Goal: Task Accomplishment & Management: Use online tool/utility

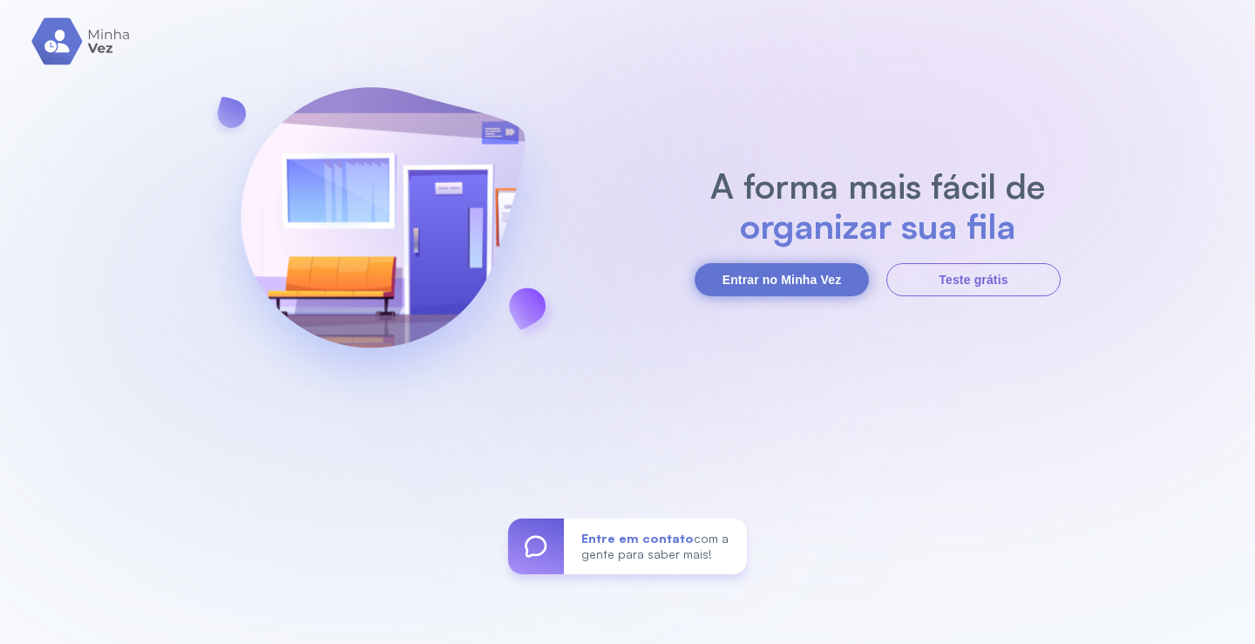
click at [797, 283] on button "Entrar no Minha Vez" at bounding box center [782, 279] width 174 height 33
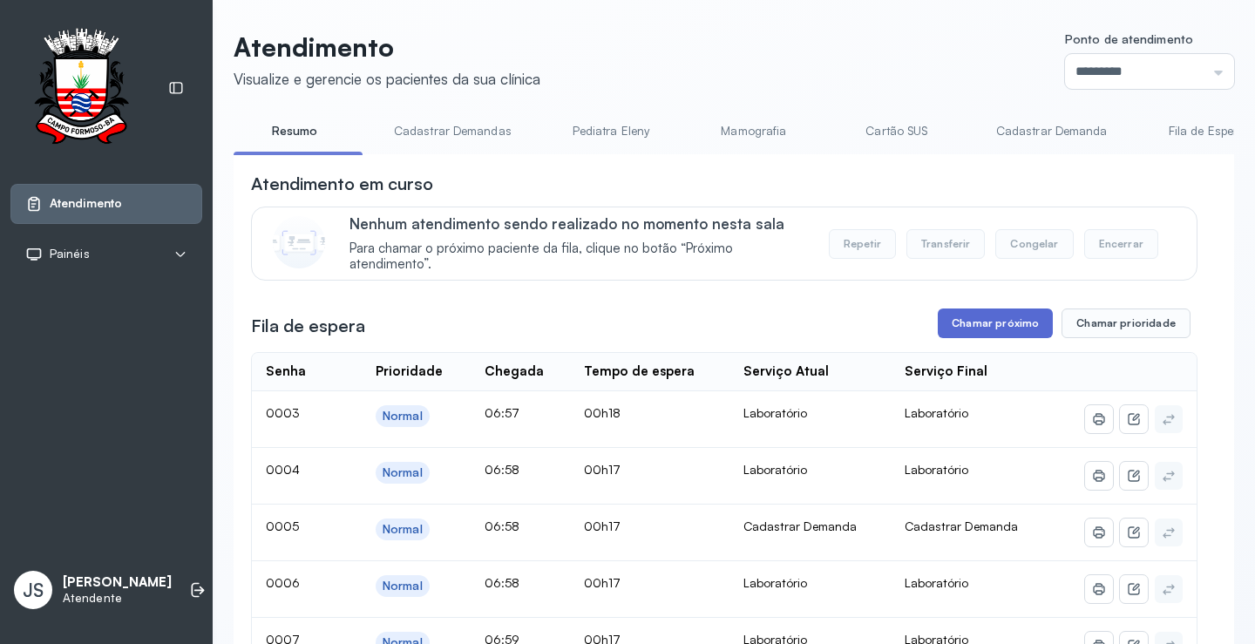
click at [1002, 325] on button "Chamar próximo" at bounding box center [995, 324] width 115 height 30
click at [981, 333] on button "Chamar próximo" at bounding box center [995, 324] width 115 height 30
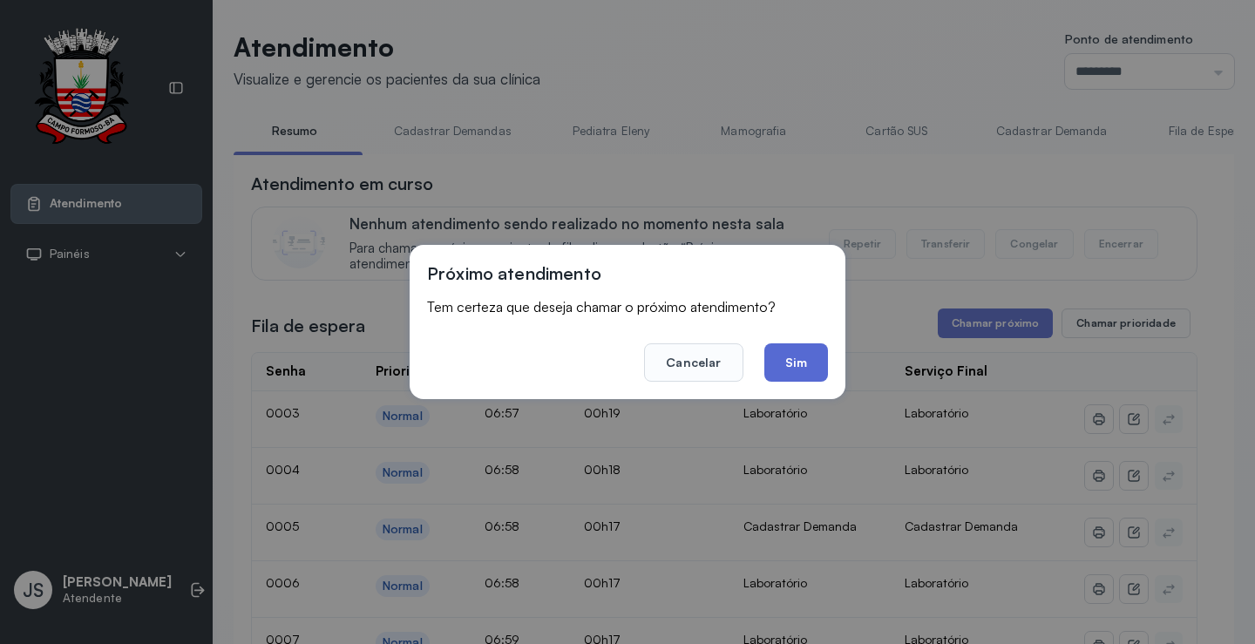
click at [810, 359] on button "Sim" at bounding box center [796, 362] width 64 height 38
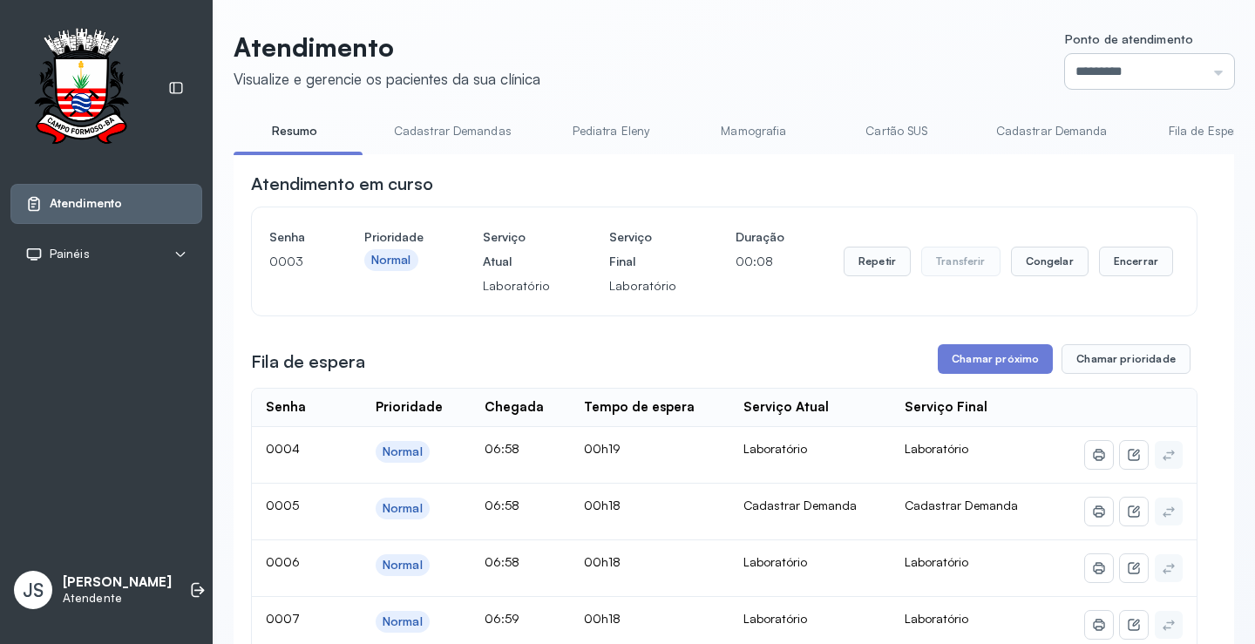
click at [1091, 84] on input "*********" at bounding box center [1149, 71] width 169 height 35
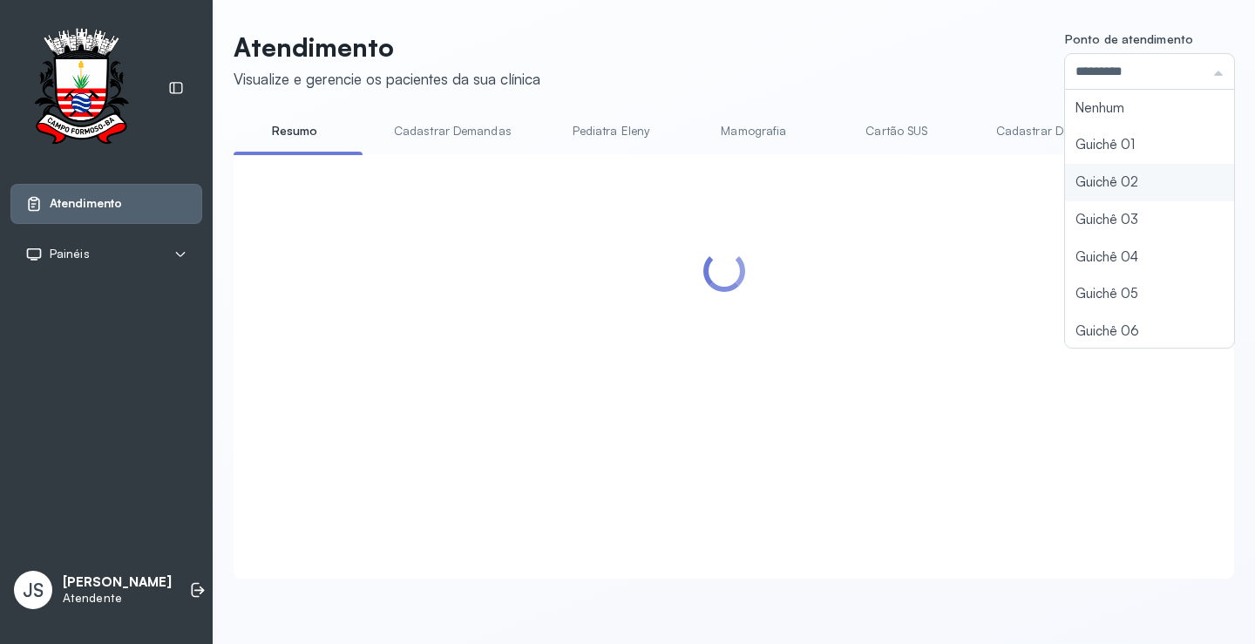
type input "*********"
click at [1077, 187] on div "Atendimento Visualize e gerencie os pacientes da sua clínica Ponto de atendimen…" at bounding box center [734, 304] width 1001 height 547
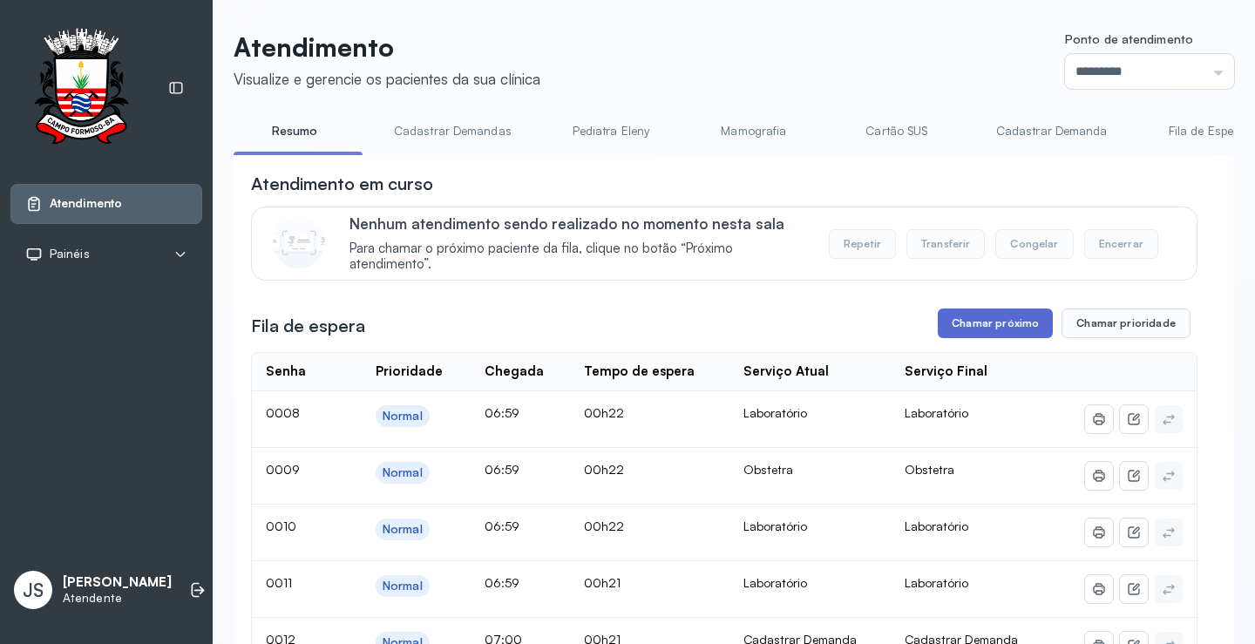
click at [990, 327] on button "Chamar próximo" at bounding box center [995, 324] width 115 height 30
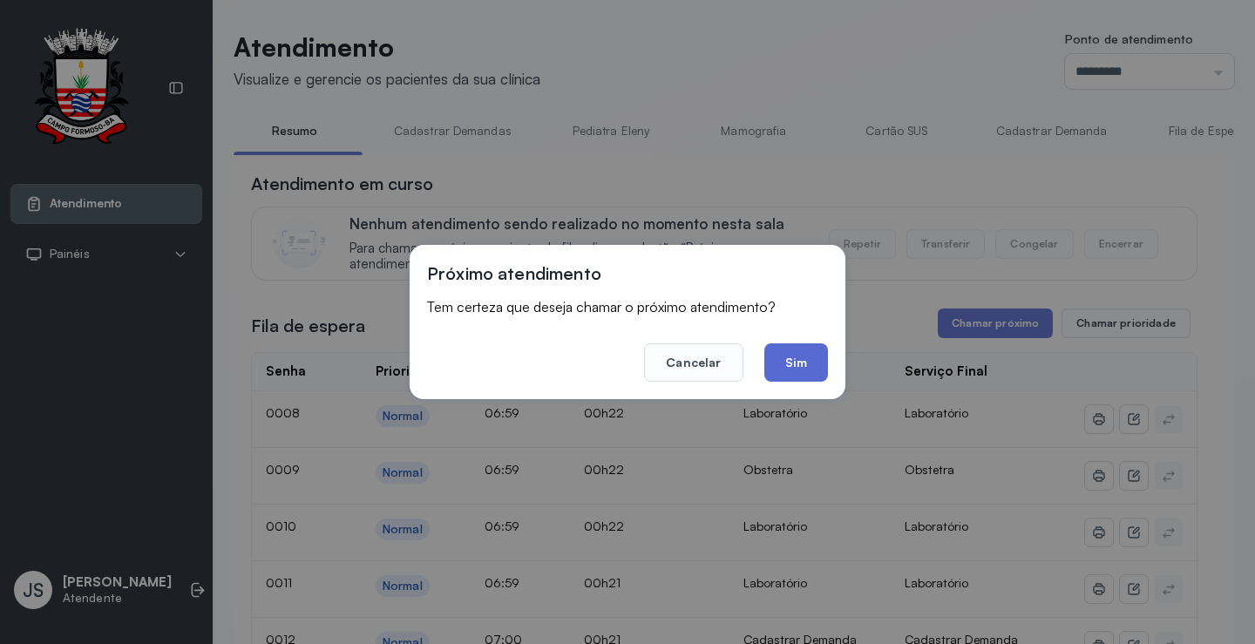
click at [787, 357] on button "Sim" at bounding box center [796, 362] width 64 height 38
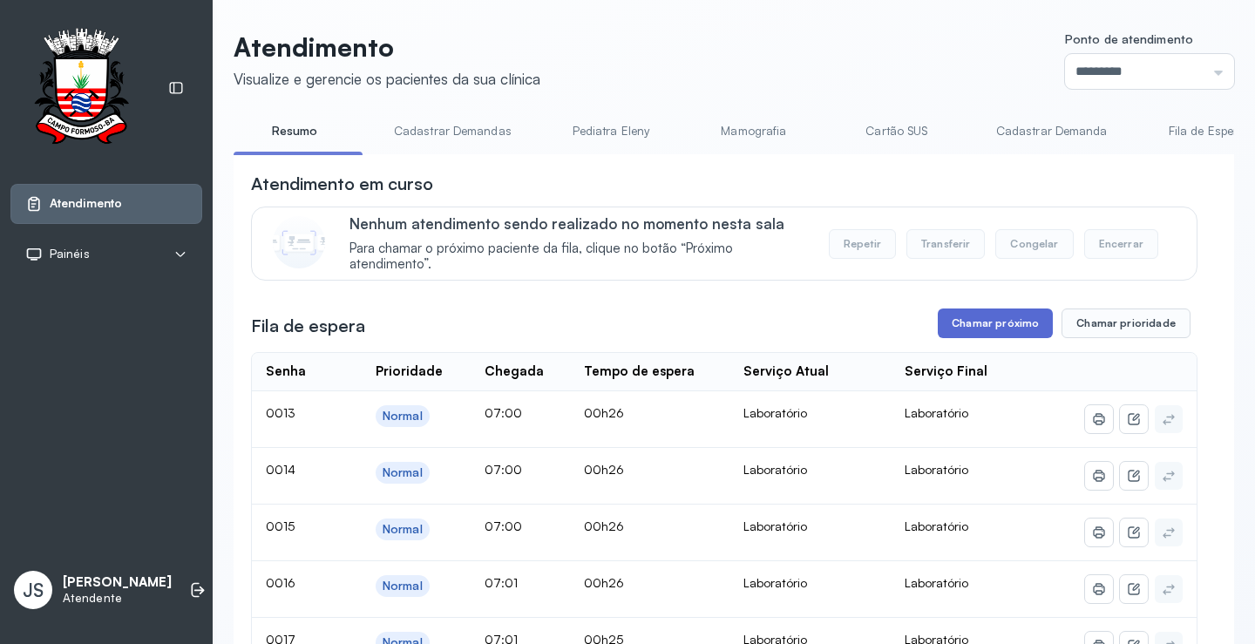
click at [983, 324] on button "Chamar próximo" at bounding box center [995, 324] width 115 height 30
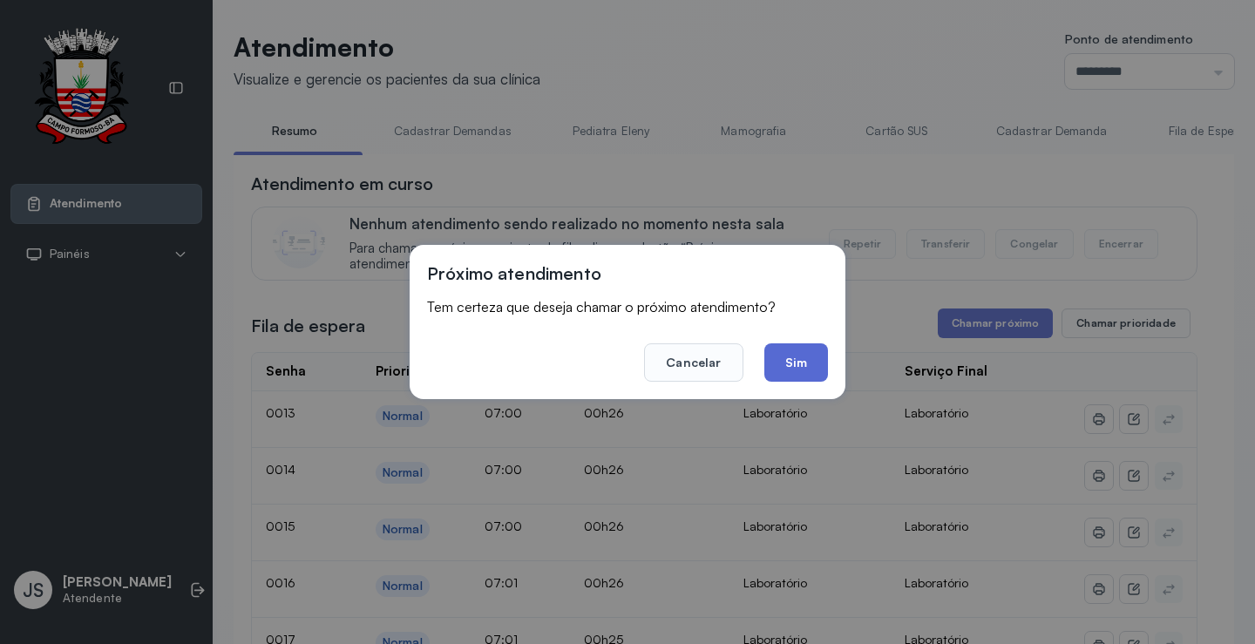
click at [806, 359] on button "Sim" at bounding box center [796, 362] width 64 height 38
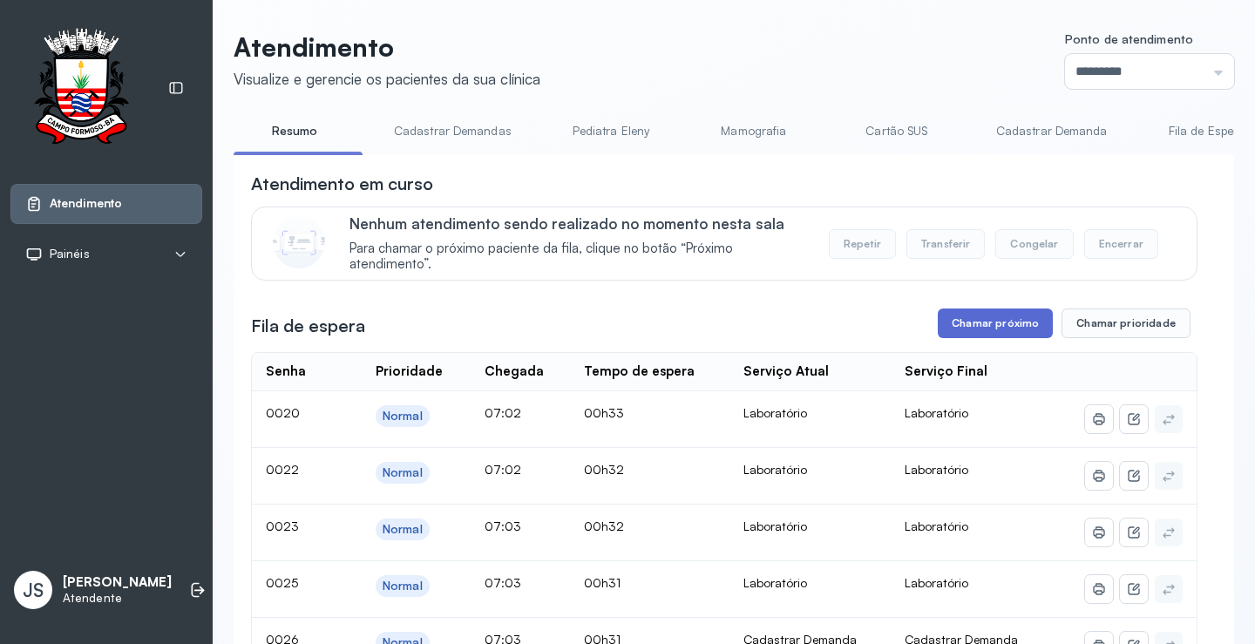
click at [993, 322] on button "Chamar próximo" at bounding box center [995, 324] width 115 height 30
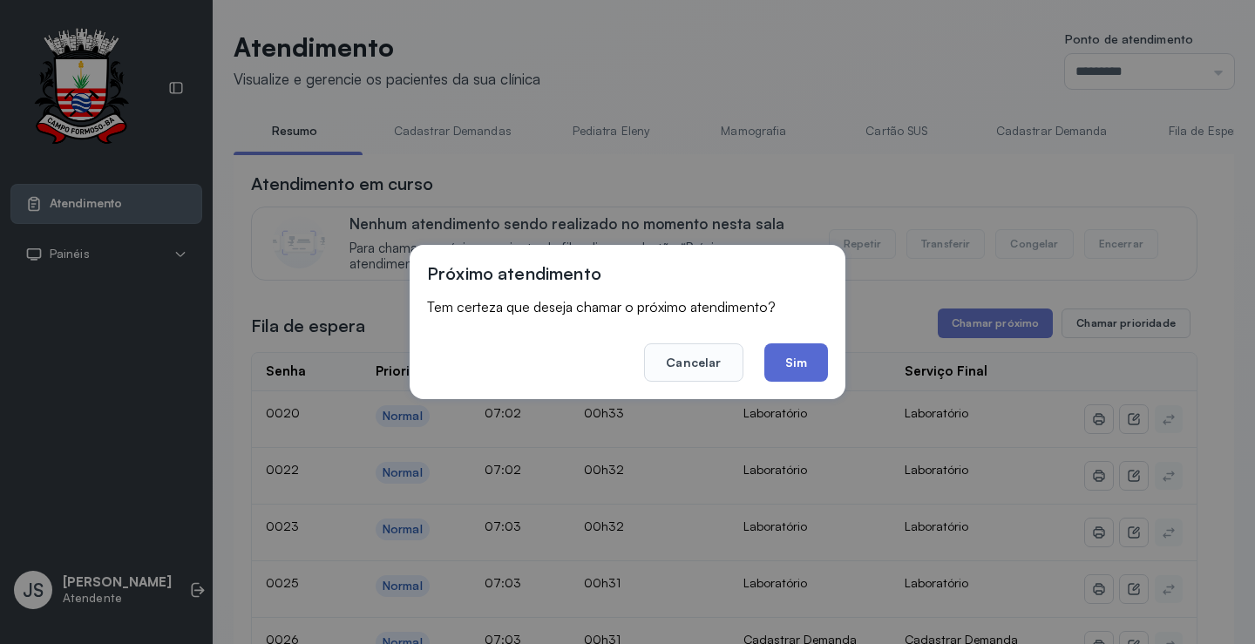
click at [804, 354] on button "Sim" at bounding box center [796, 362] width 64 height 38
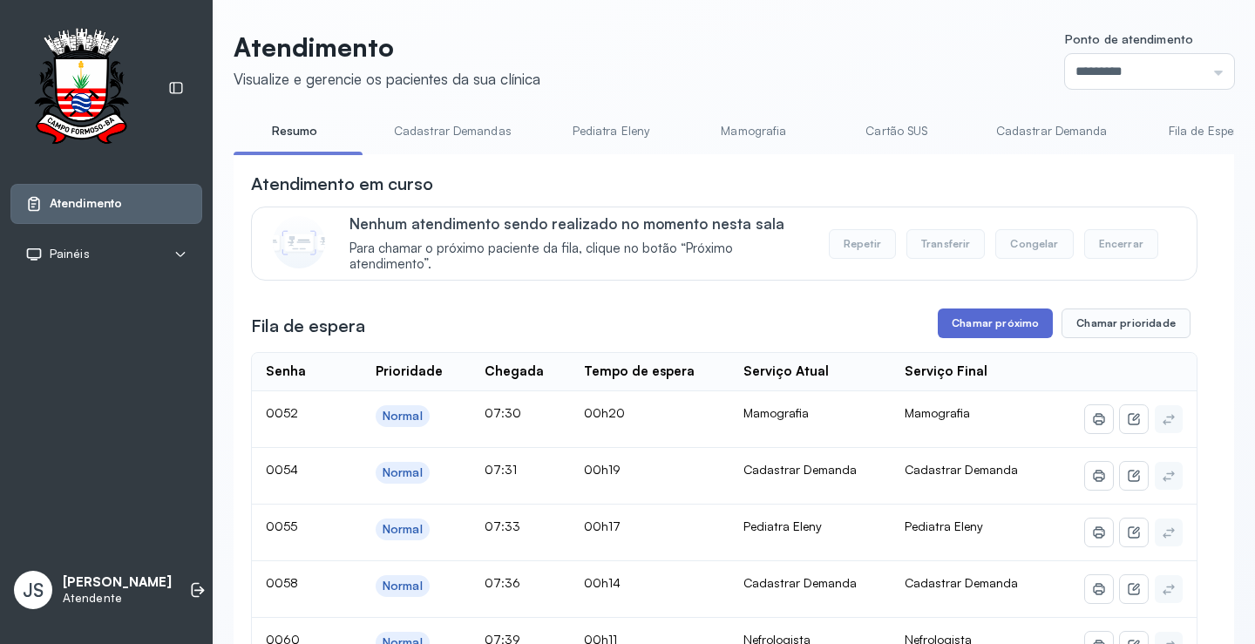
click at [1002, 333] on button "Chamar próximo" at bounding box center [995, 324] width 115 height 30
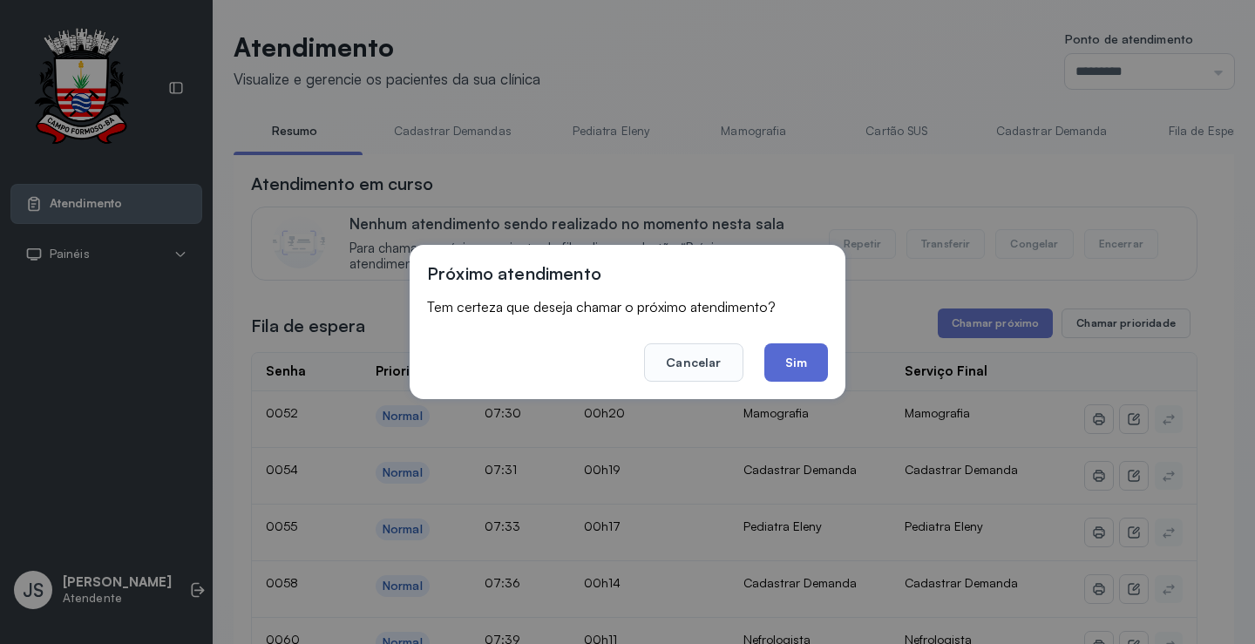
click at [811, 370] on button "Sim" at bounding box center [796, 362] width 64 height 38
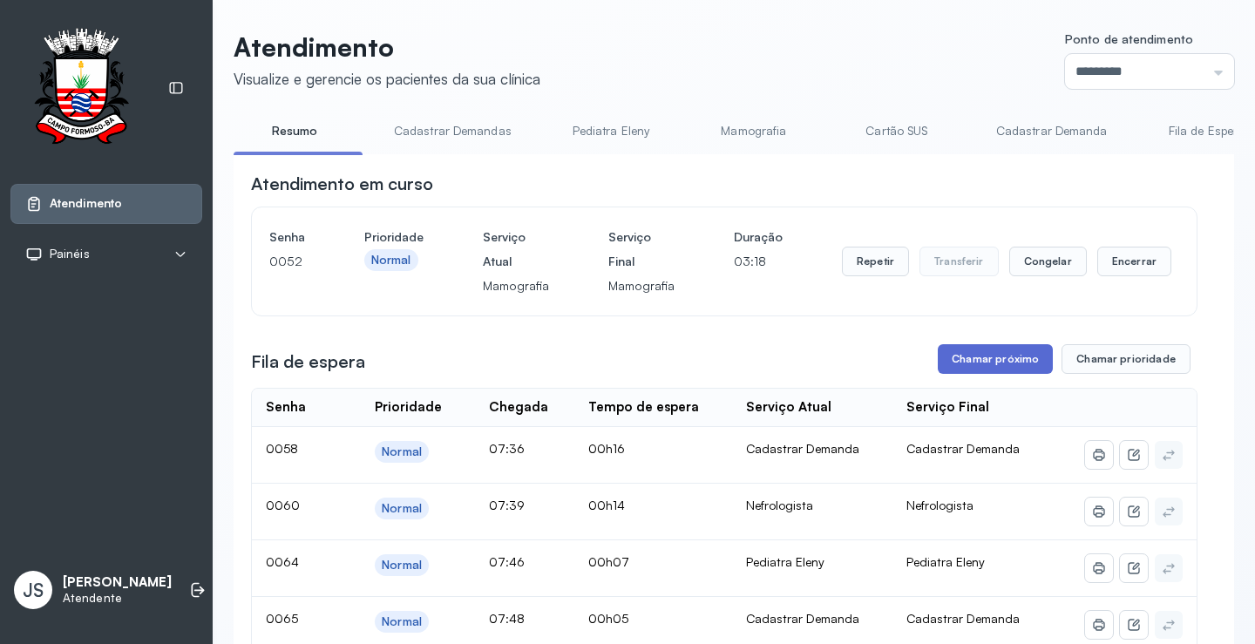
click at [1000, 362] on button "Chamar próximo" at bounding box center [995, 359] width 115 height 30
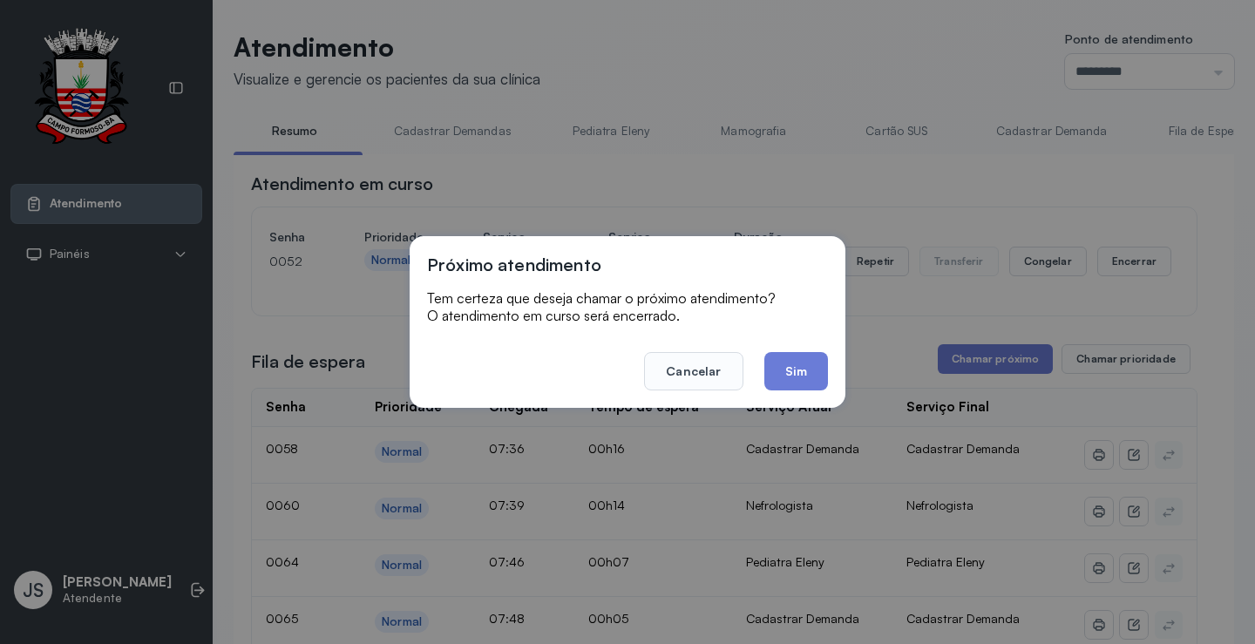
click at [1191, 449] on div "Próximo atendimento Tem certeza que deseja chamar o próximo atendimento? O aten…" at bounding box center [627, 322] width 1255 height 644
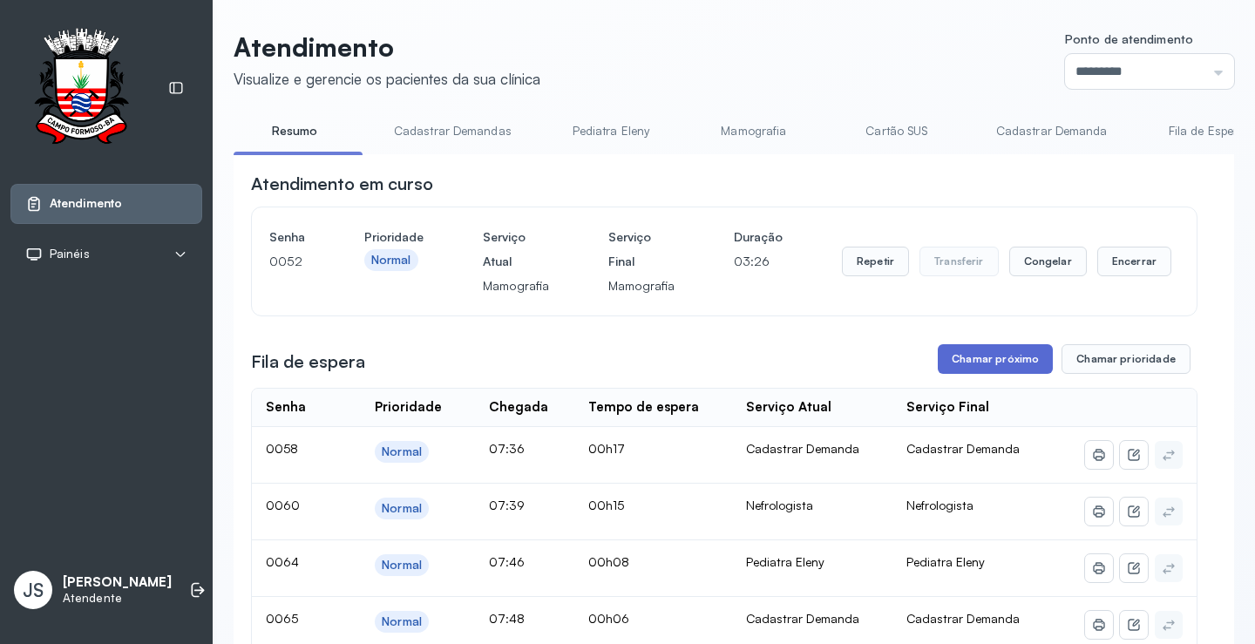
click at [989, 370] on button "Chamar próximo" at bounding box center [995, 359] width 115 height 30
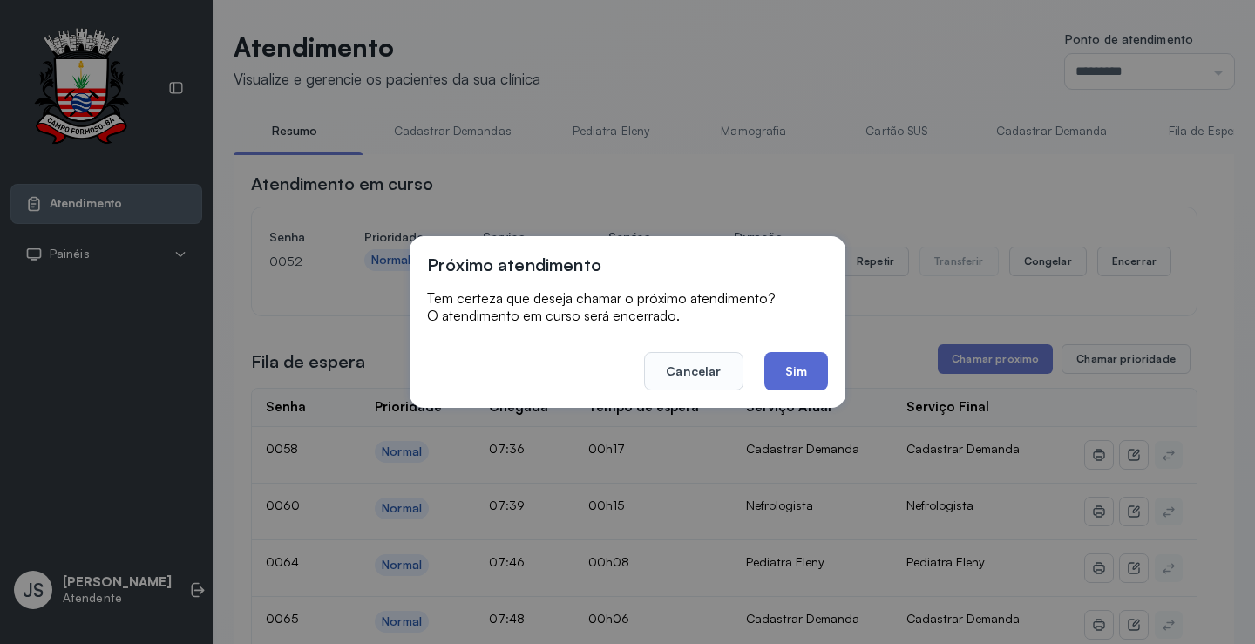
click at [789, 366] on button "Sim" at bounding box center [796, 371] width 64 height 38
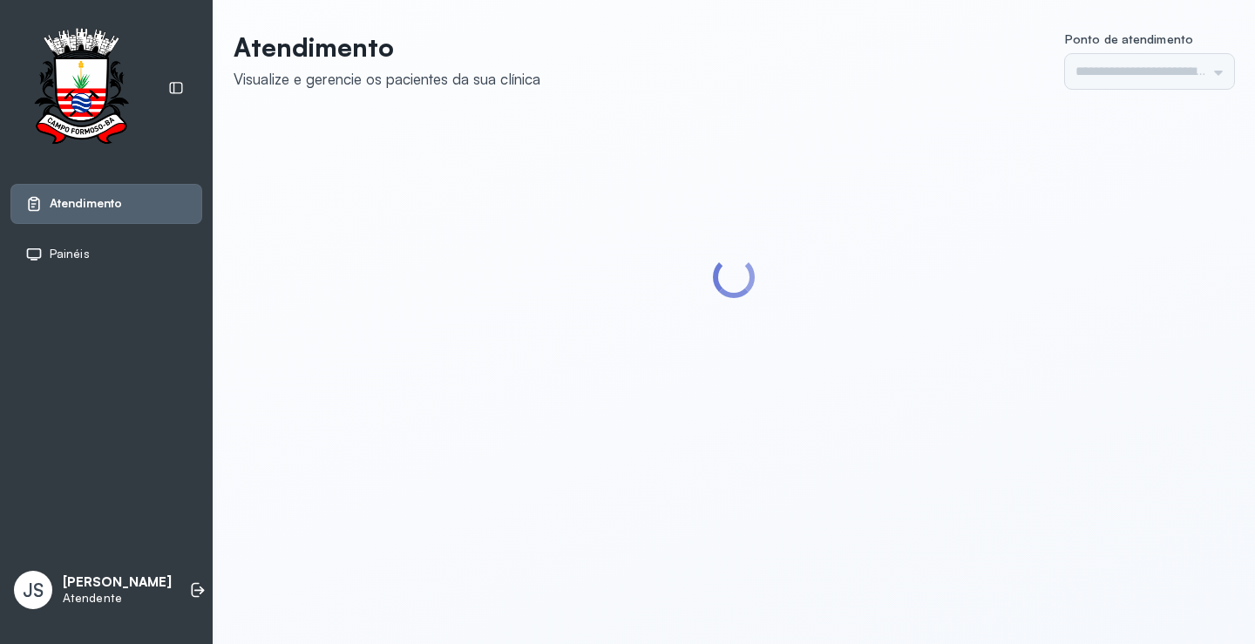
type input "*********"
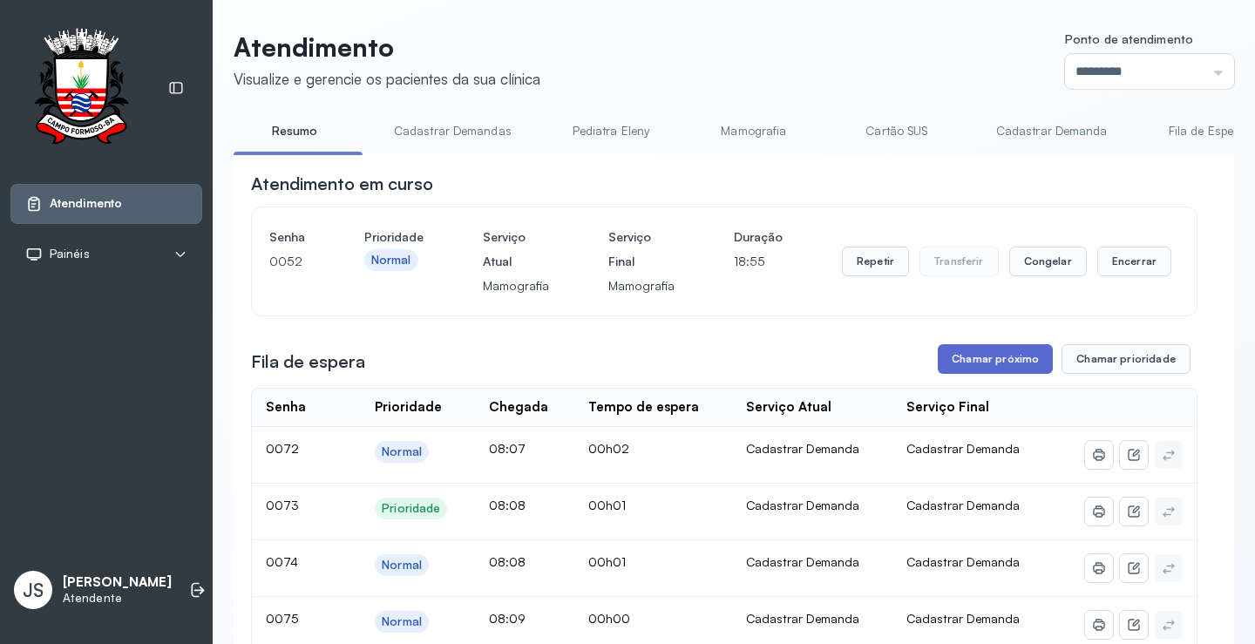
click at [1012, 363] on button "Chamar próximo" at bounding box center [995, 359] width 115 height 30
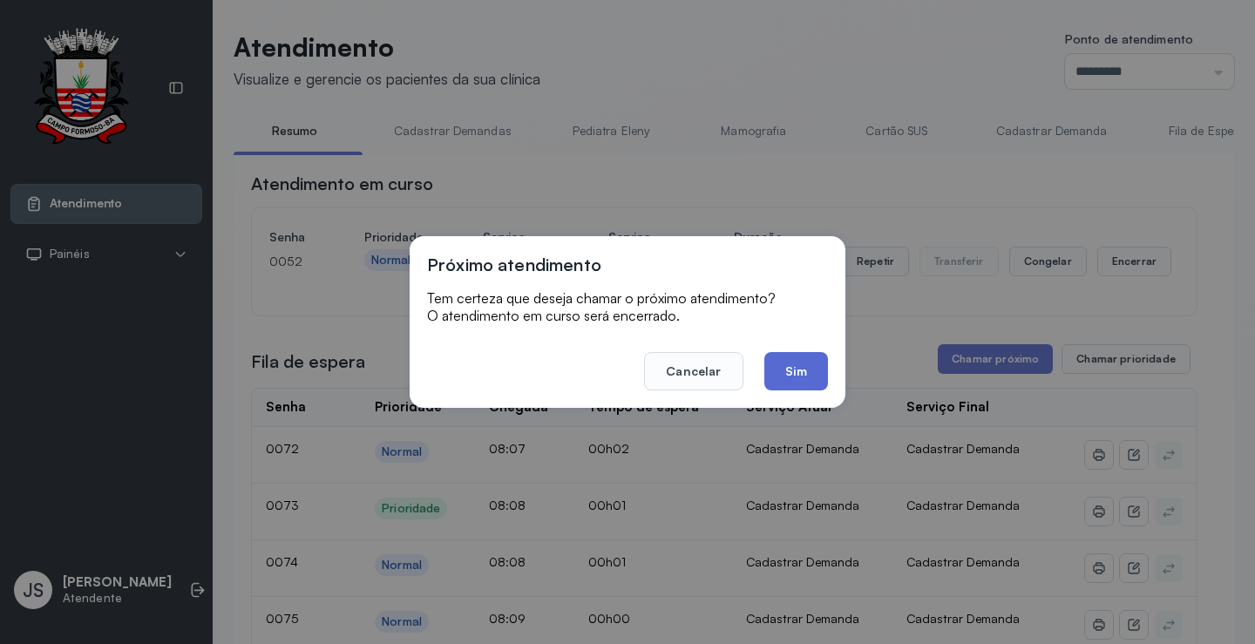
click at [801, 372] on button "Sim" at bounding box center [796, 371] width 64 height 38
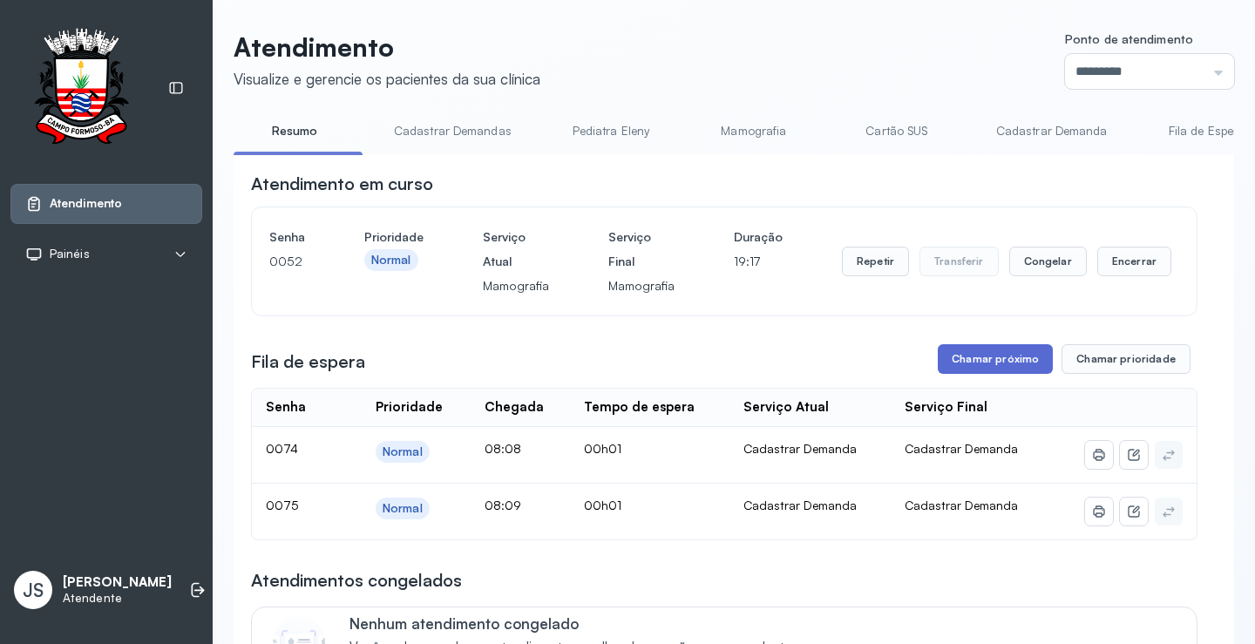
click at [995, 364] on button "Chamar próximo" at bounding box center [995, 359] width 115 height 30
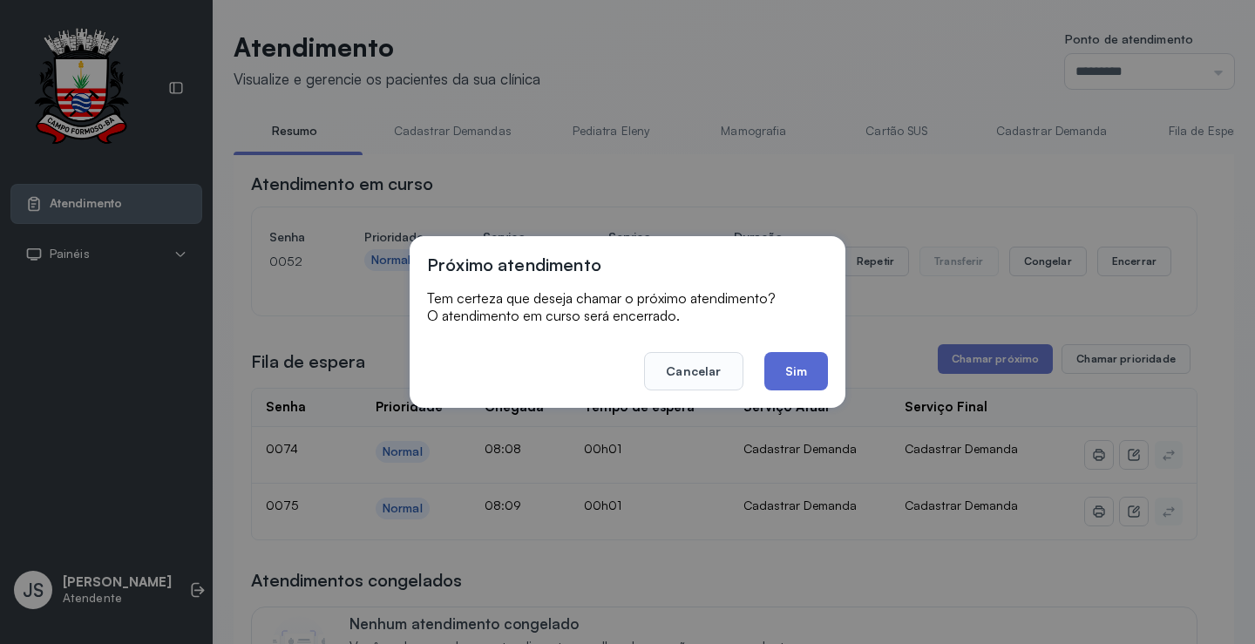
click at [789, 367] on button "Sim" at bounding box center [796, 371] width 64 height 38
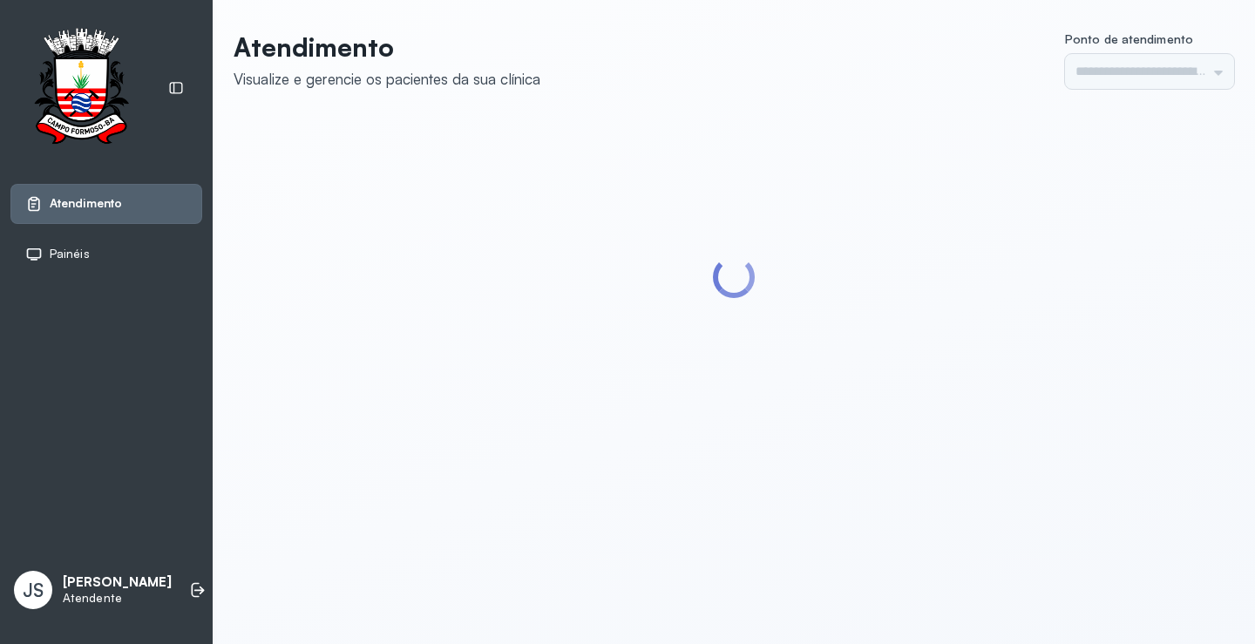
type input "*********"
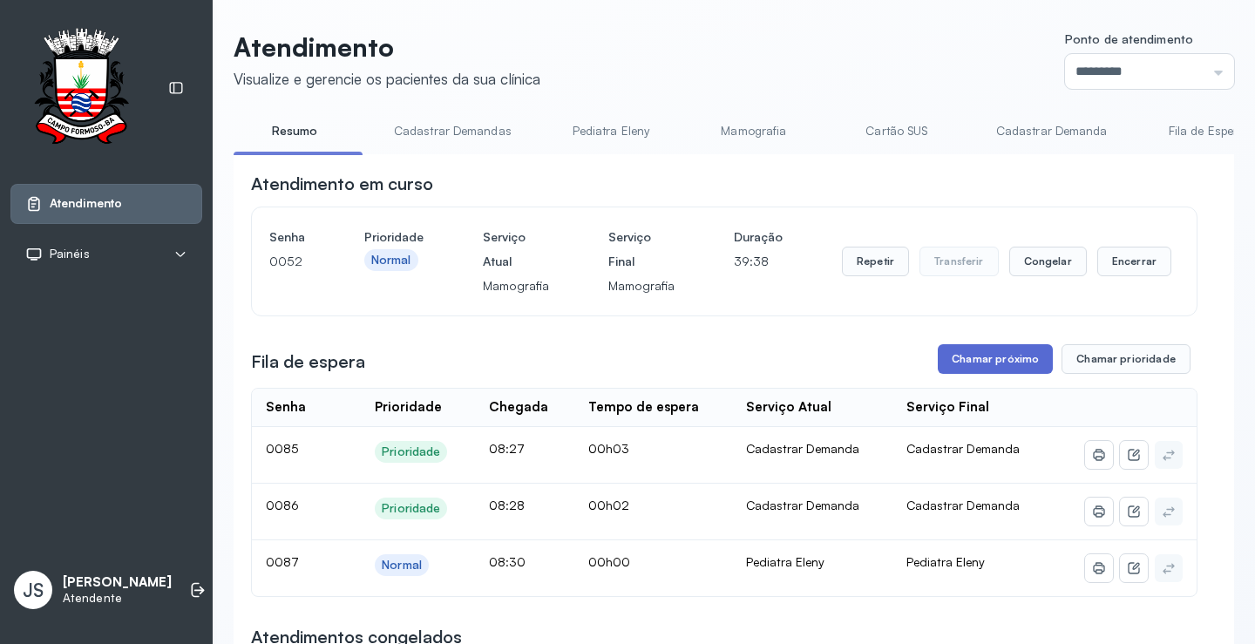
click at [1004, 364] on button "Chamar próximo" at bounding box center [995, 359] width 115 height 30
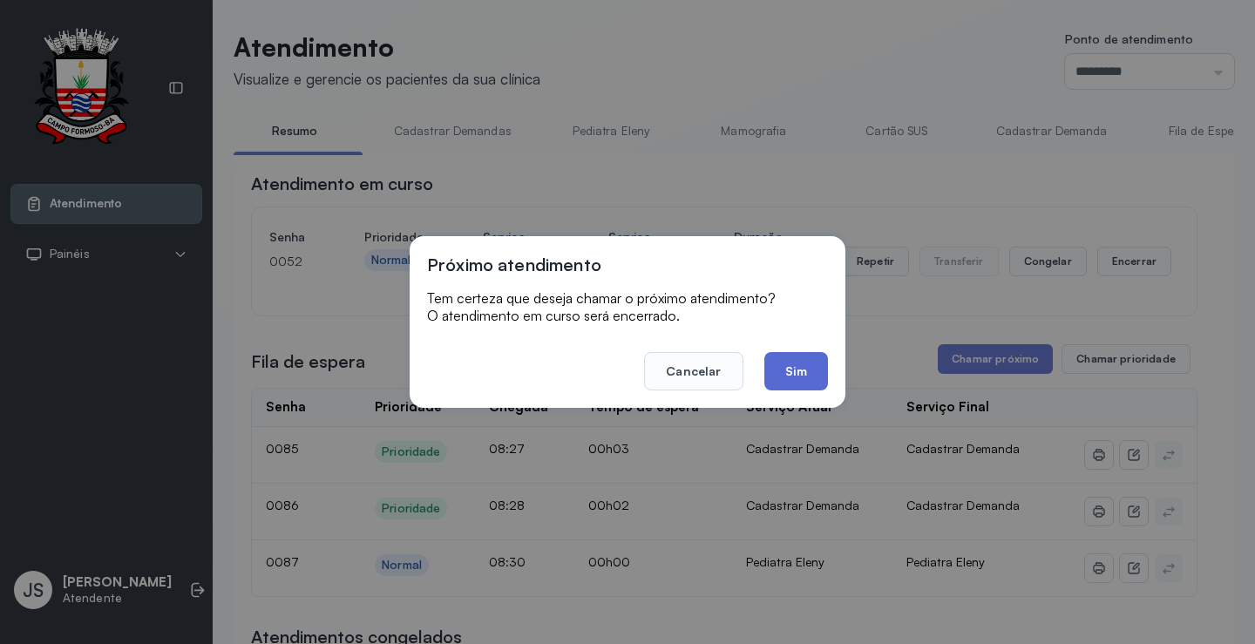
click at [793, 369] on button "Sim" at bounding box center [796, 371] width 64 height 38
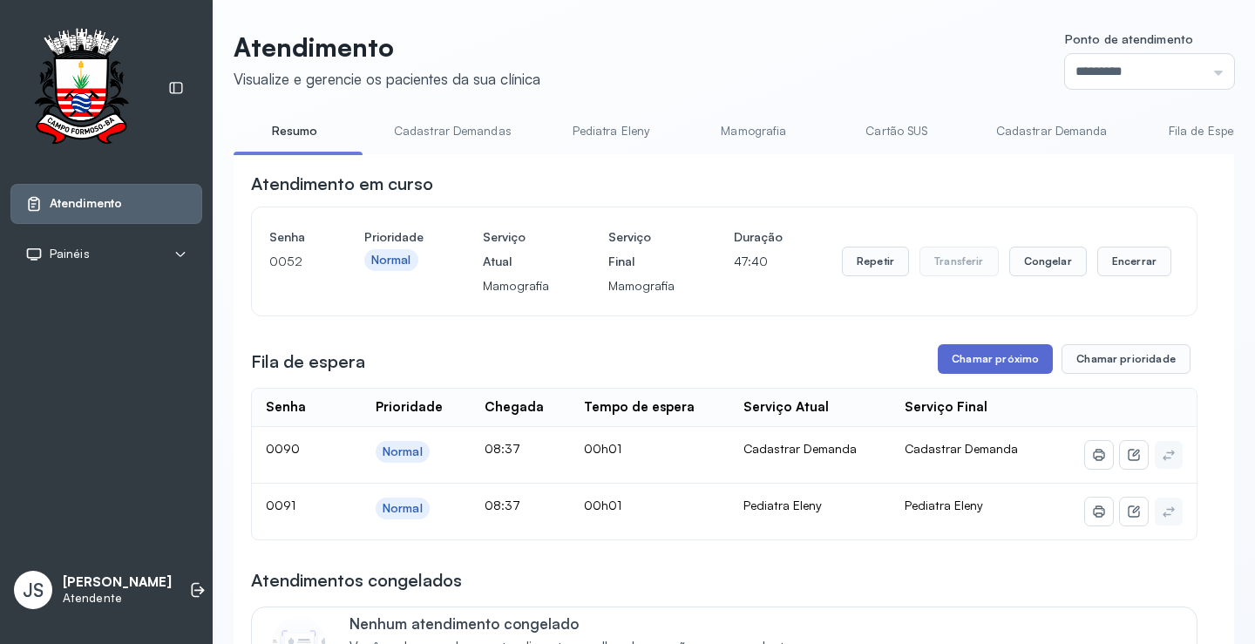
click at [994, 365] on button "Chamar próximo" at bounding box center [995, 359] width 115 height 30
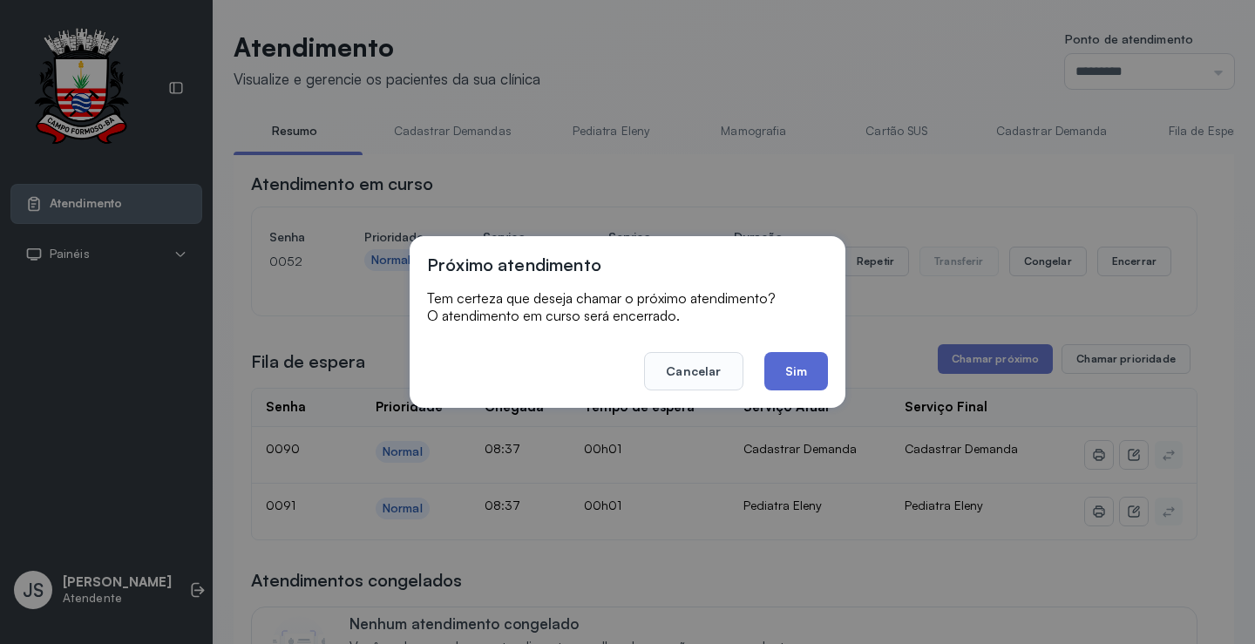
click at [800, 365] on button "Sim" at bounding box center [796, 371] width 64 height 38
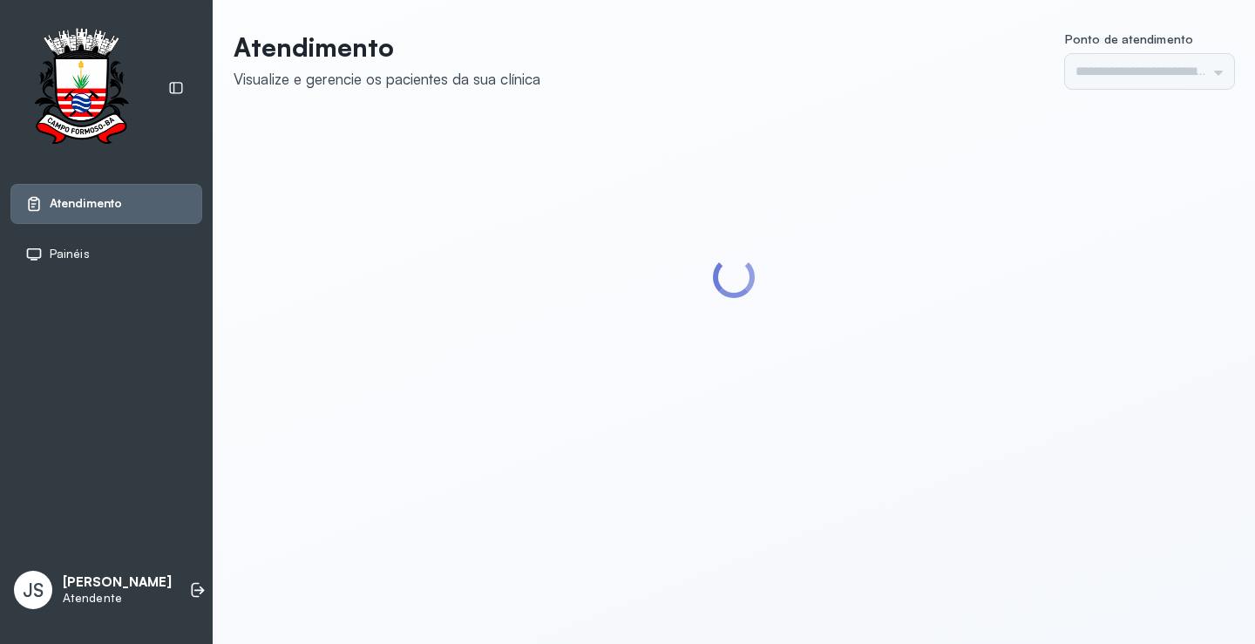
type input "*********"
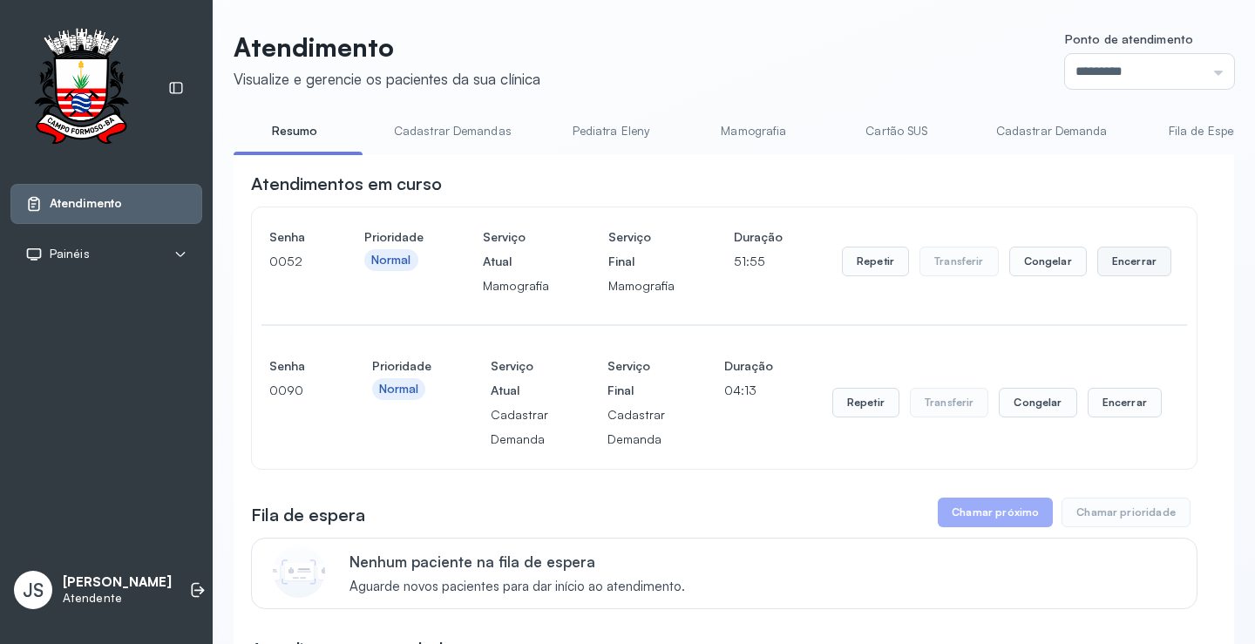
click at [1122, 263] on button "Encerrar" at bounding box center [1134, 262] width 74 height 30
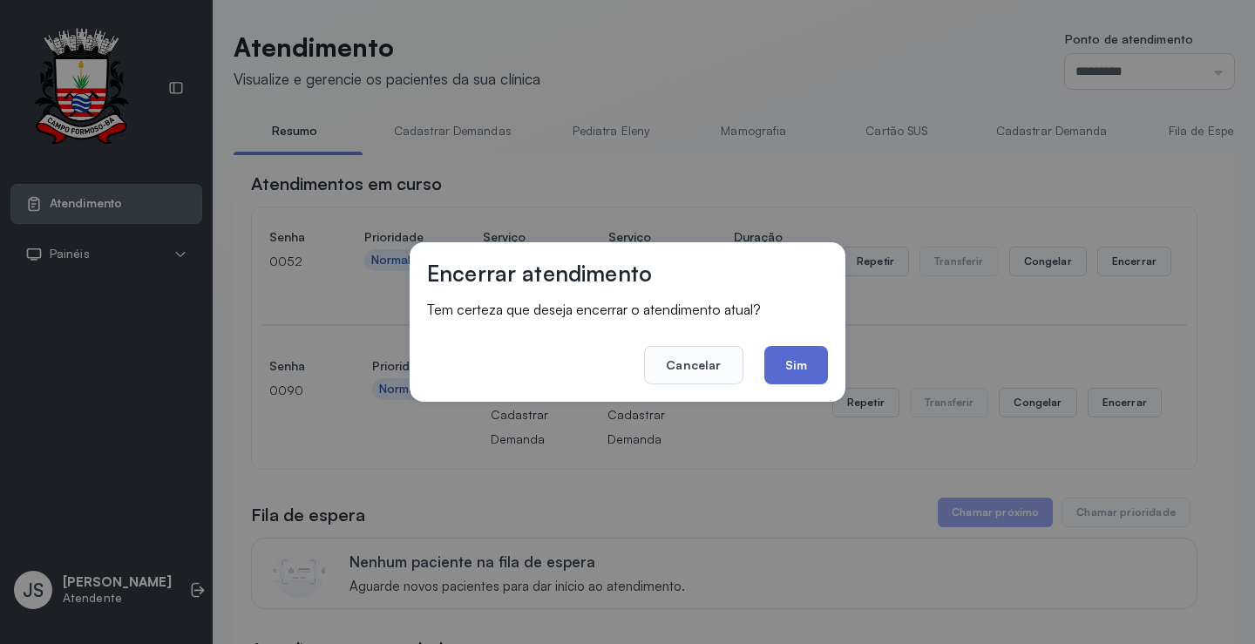
click at [783, 358] on button "Sim" at bounding box center [796, 365] width 64 height 38
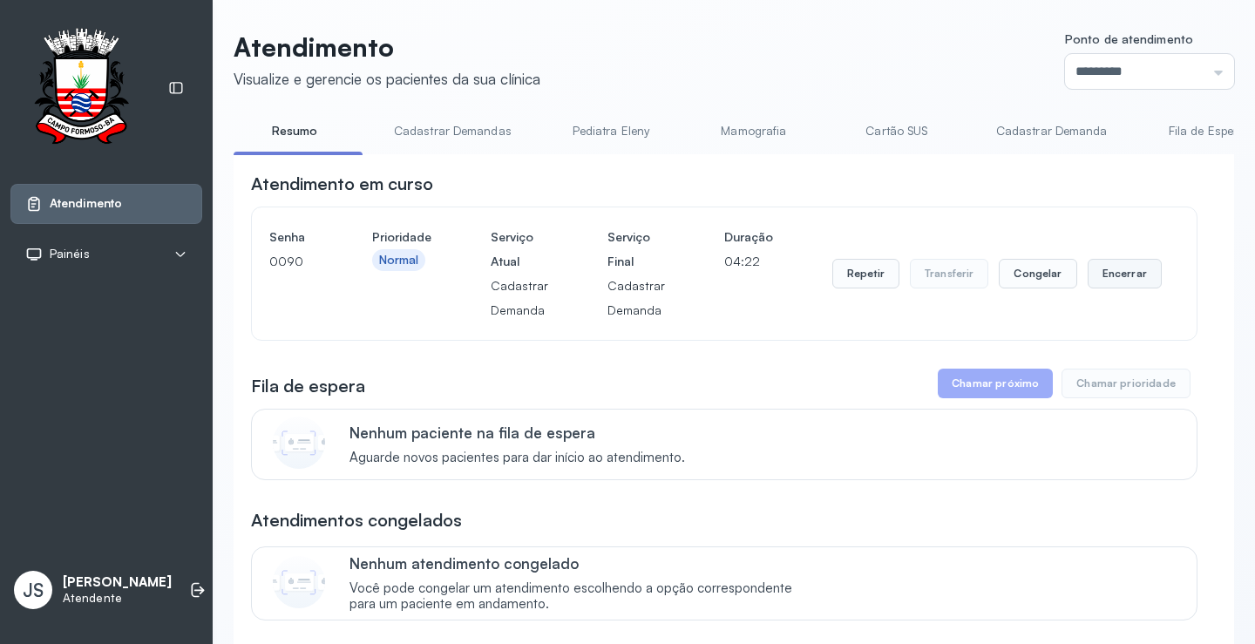
click at [1131, 282] on button "Encerrar" at bounding box center [1125, 274] width 74 height 30
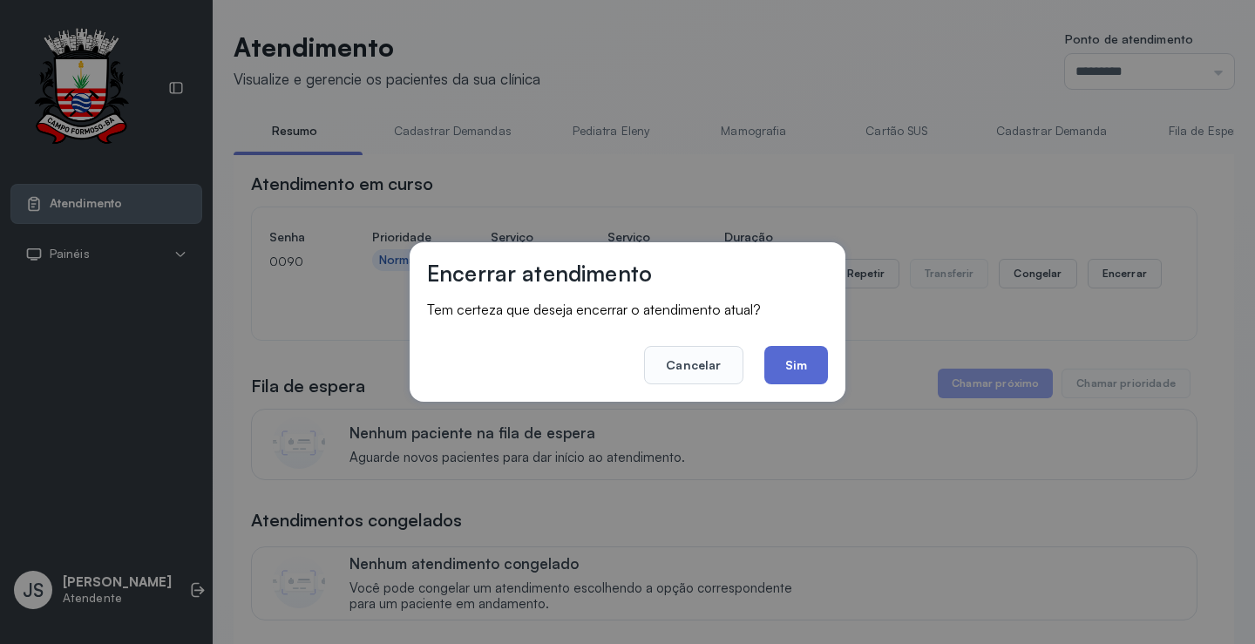
click at [801, 358] on button "Sim" at bounding box center [796, 365] width 64 height 38
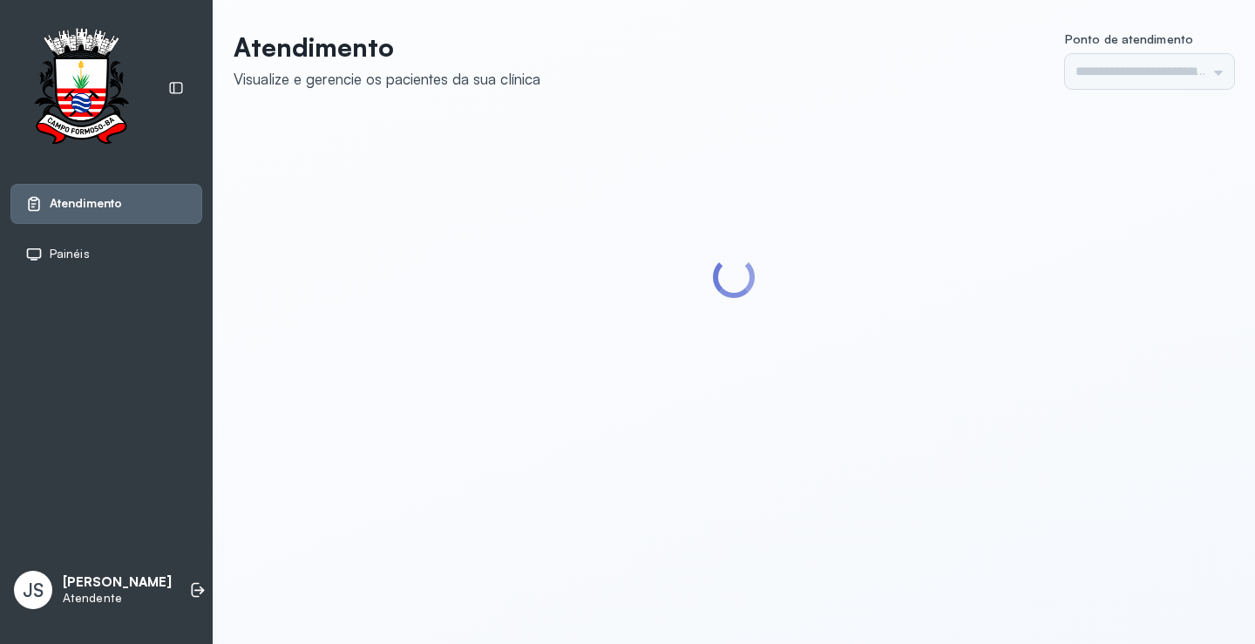
type input "*********"
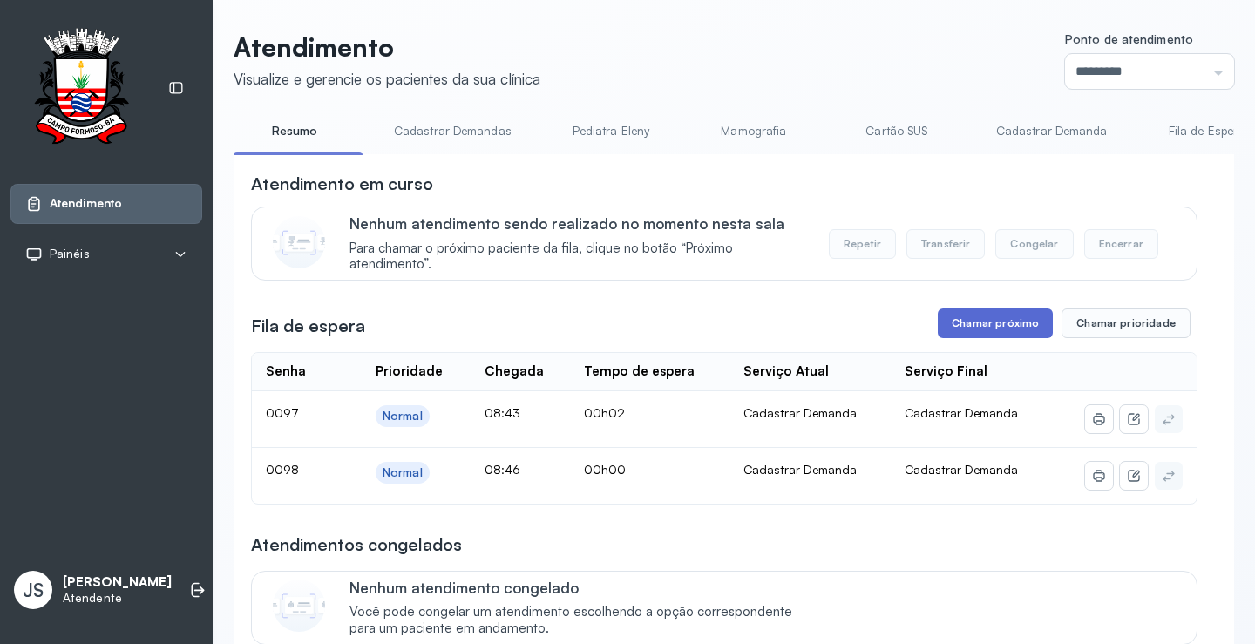
click at [973, 323] on button "Chamar próximo" at bounding box center [995, 324] width 115 height 30
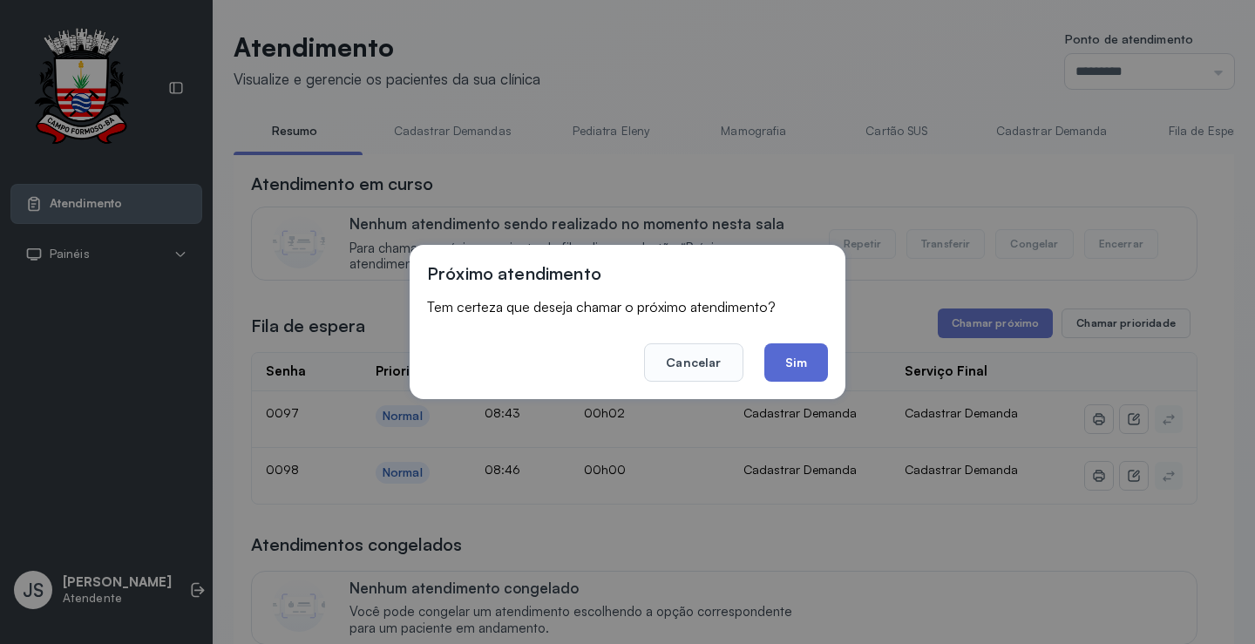
click at [812, 364] on button "Sim" at bounding box center [796, 362] width 64 height 38
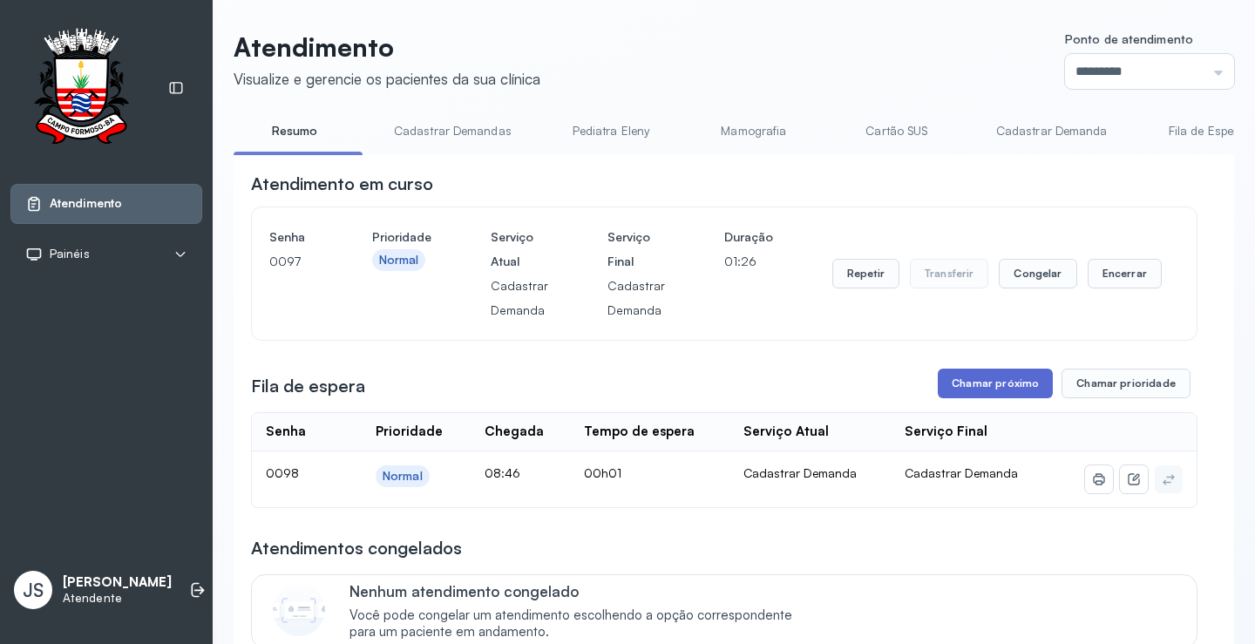
click at [1008, 395] on button "Chamar próximo" at bounding box center [995, 384] width 115 height 30
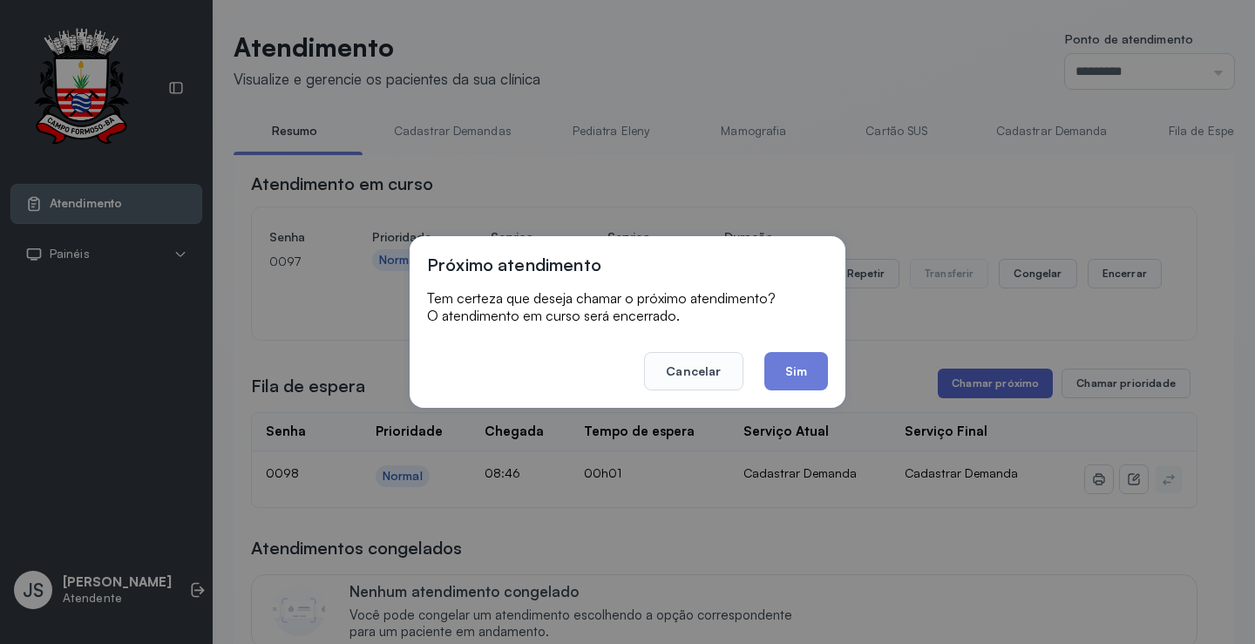
click at [1008, 395] on div "Próximo atendimento Tem certeza que deseja chamar o próximo atendimento? O aten…" at bounding box center [627, 322] width 1255 height 644
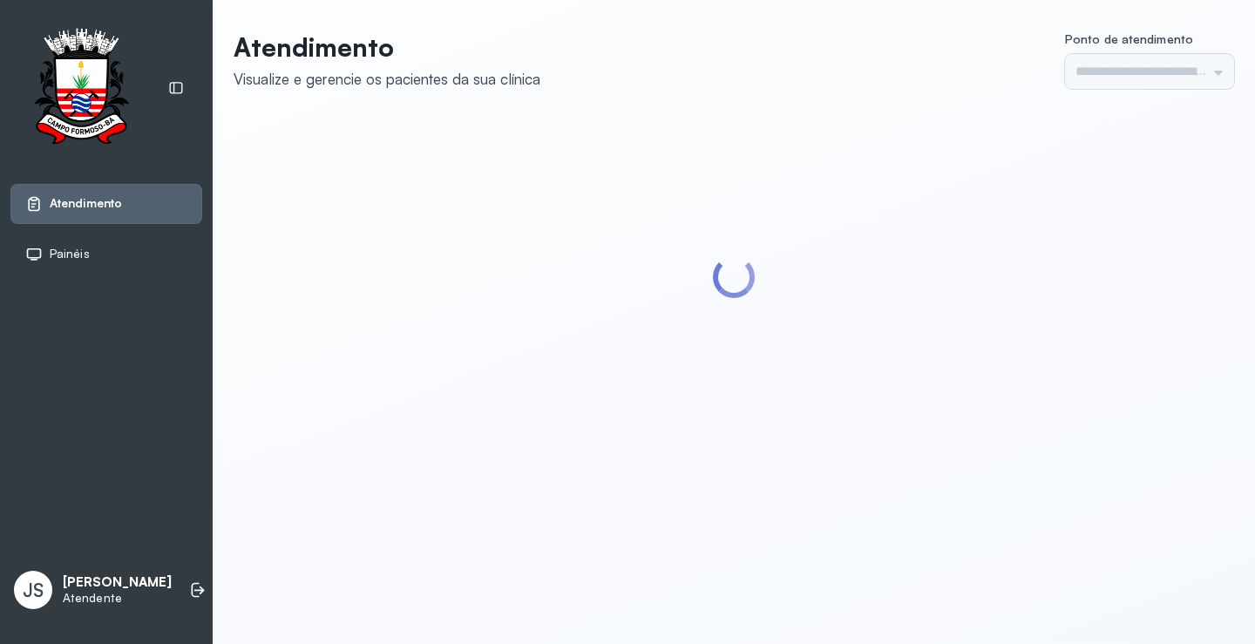
type input "*********"
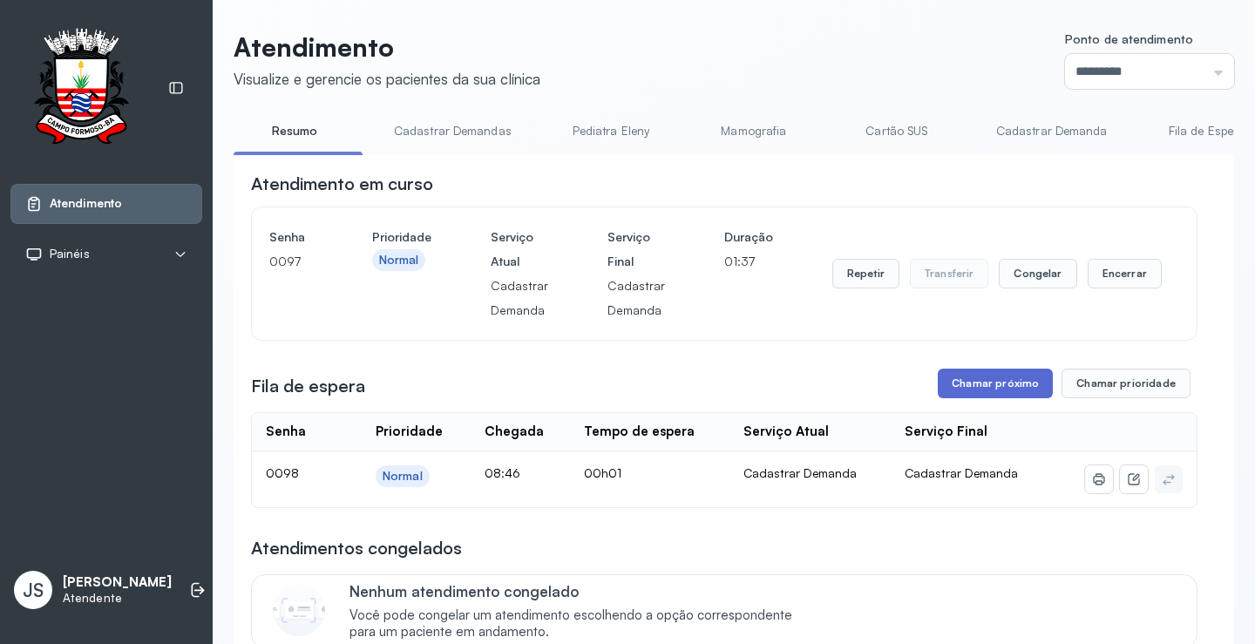
click at [986, 390] on button "Chamar próximo" at bounding box center [995, 384] width 115 height 30
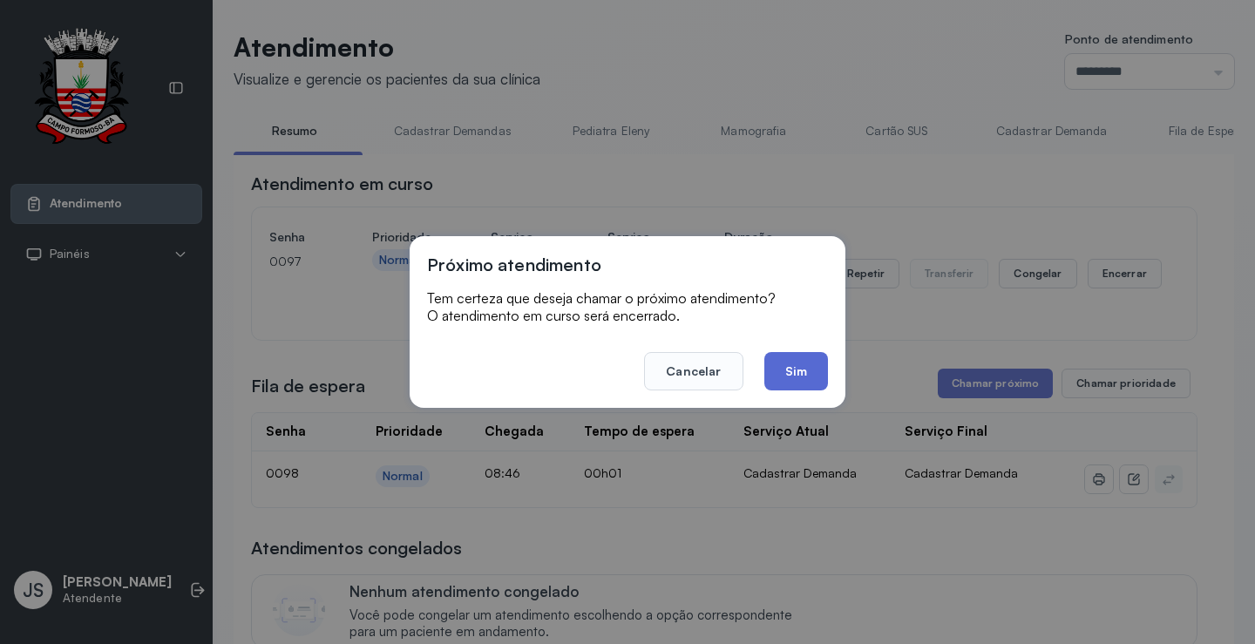
click at [784, 364] on button "Sim" at bounding box center [796, 371] width 64 height 38
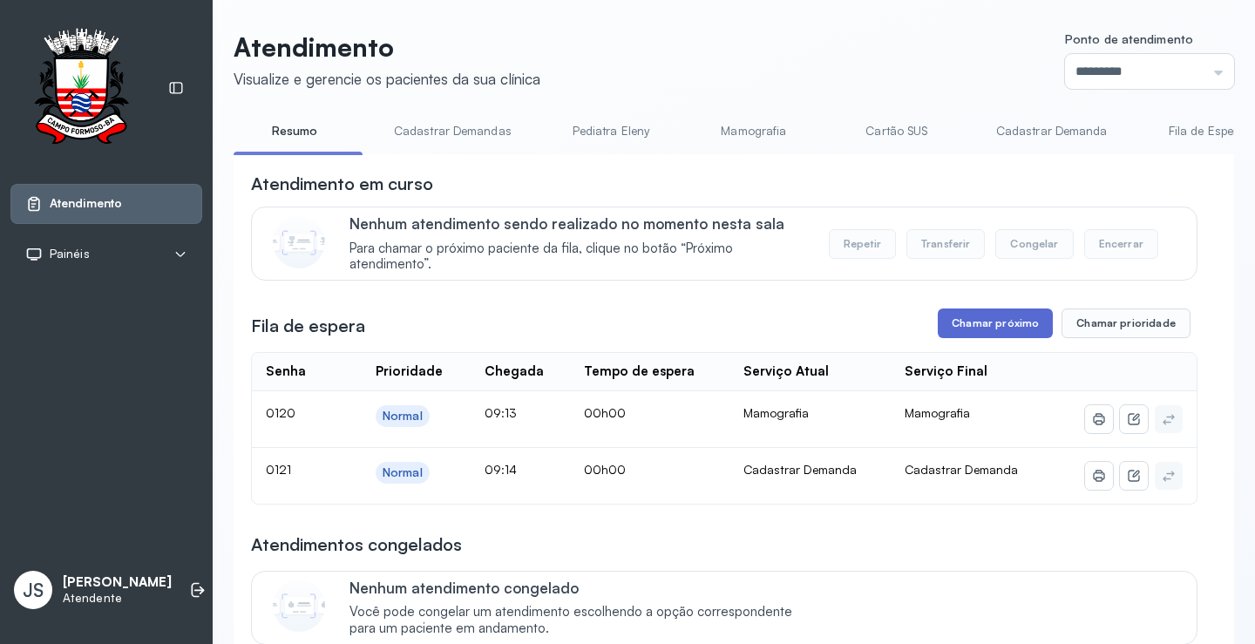
click at [1003, 326] on button "Chamar próximo" at bounding box center [995, 324] width 115 height 30
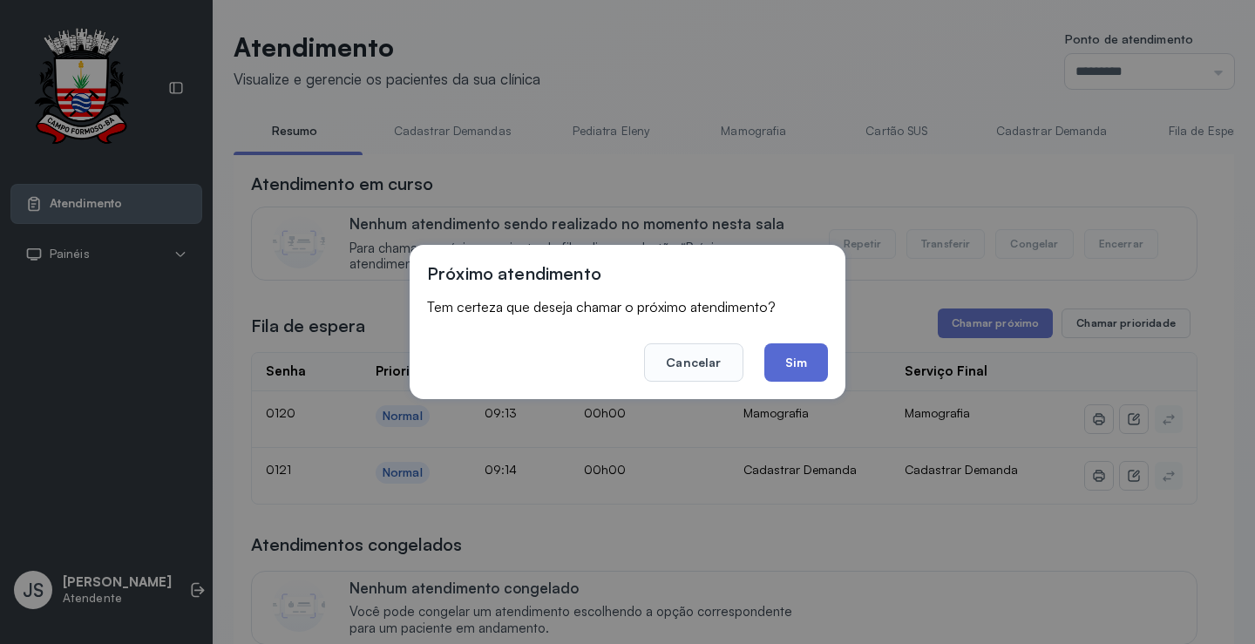
click at [799, 364] on button "Sim" at bounding box center [796, 362] width 64 height 38
